Goal: Register for event/course

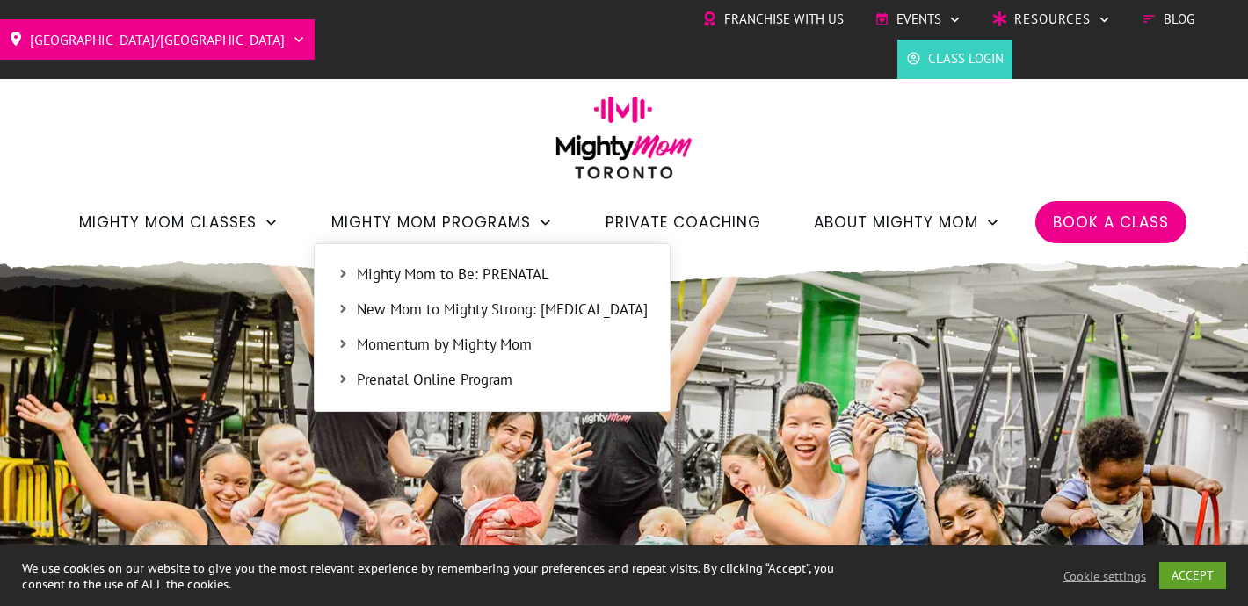
click at [383, 280] on span "Mighty Mom to Be: PRENATAL" at bounding box center [502, 275] width 291 height 23
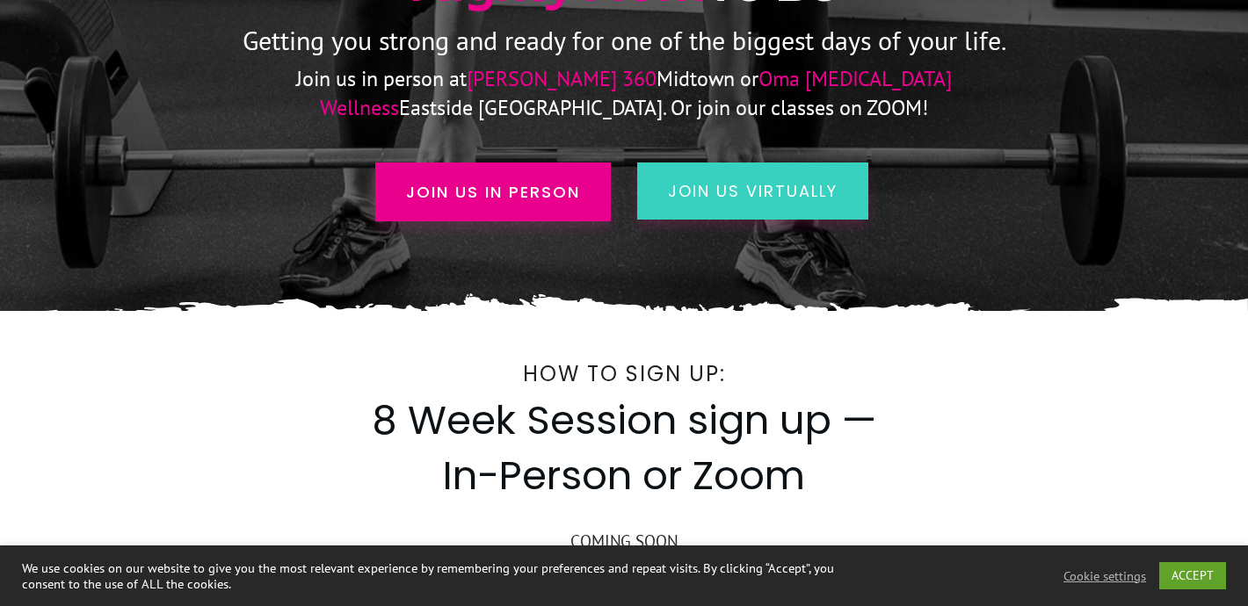
scroll to position [311, 0]
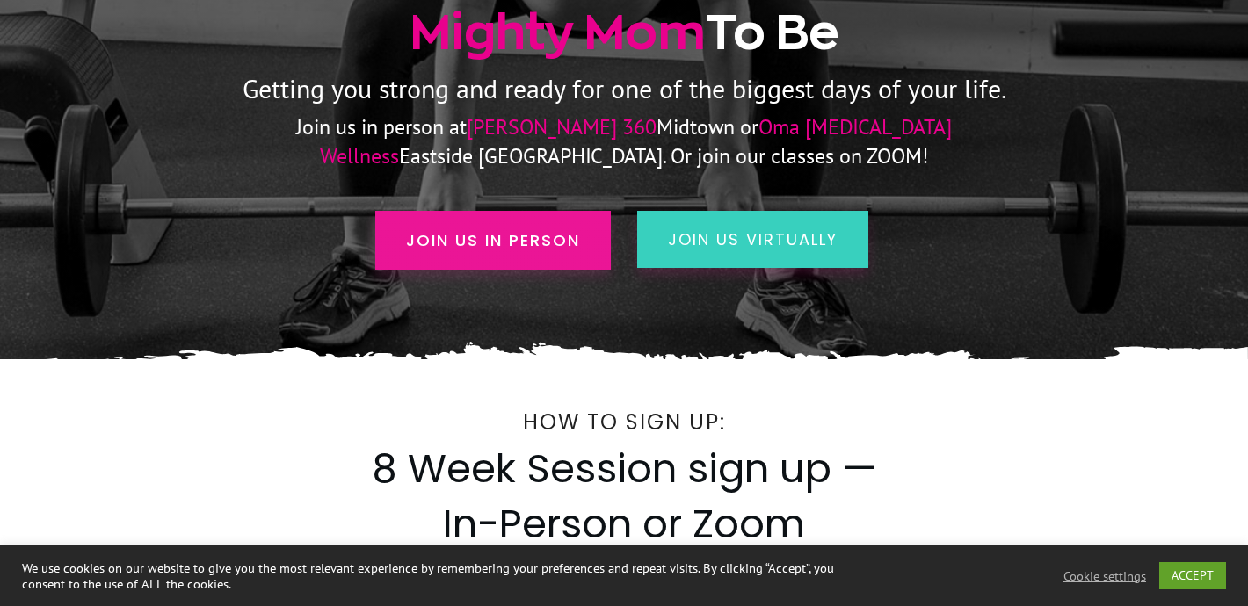
click at [421, 230] on span "Join us in person" at bounding box center [493, 241] width 174 height 24
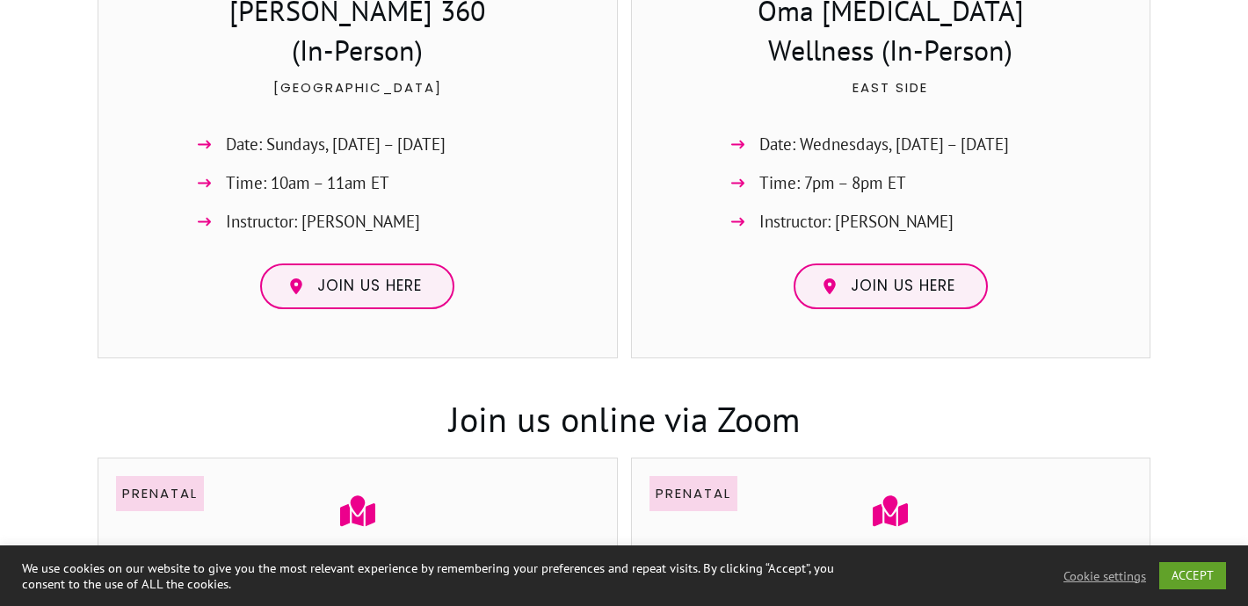
scroll to position [1459, 0]
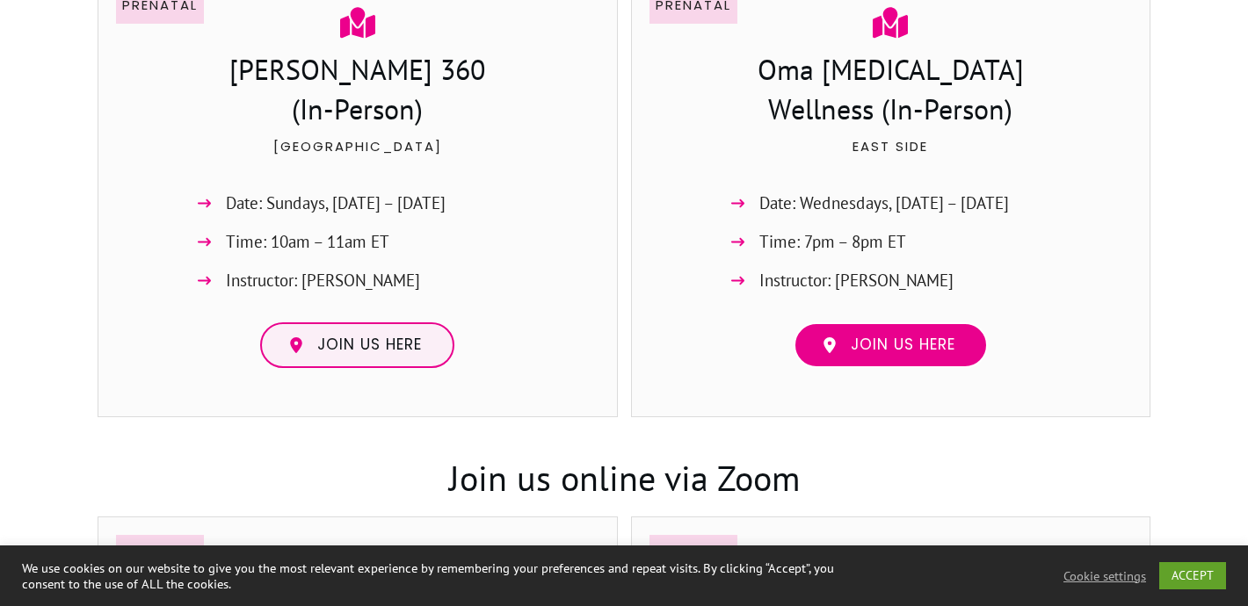
click at [921, 340] on span "Join us here" at bounding box center [903, 345] width 105 height 19
